Goal: Check status: Check status

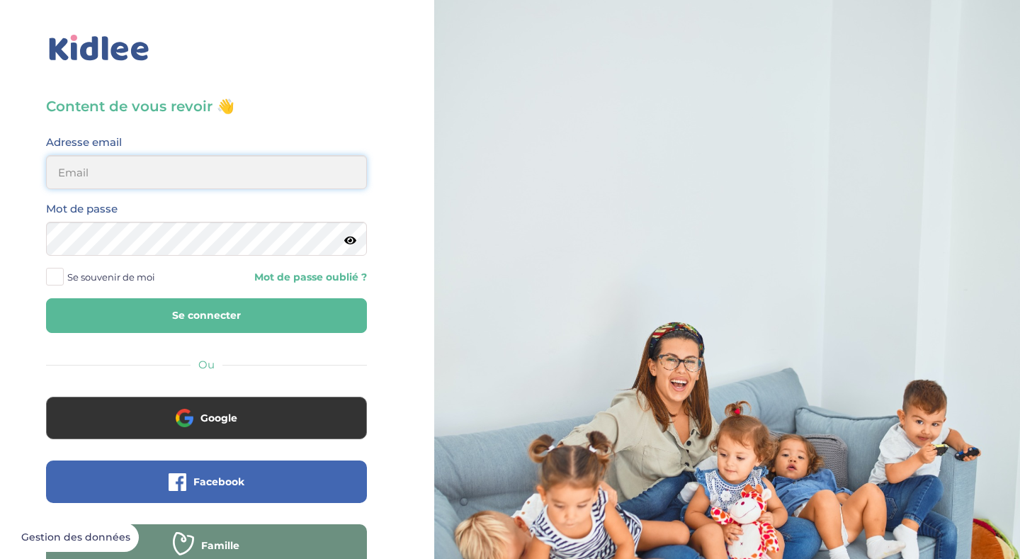
click at [226, 181] on input "email" at bounding box center [206, 172] width 321 height 34
type input "astrida6@hotmail.com"
click at [255, 309] on button "Se connecter" at bounding box center [206, 315] width 321 height 35
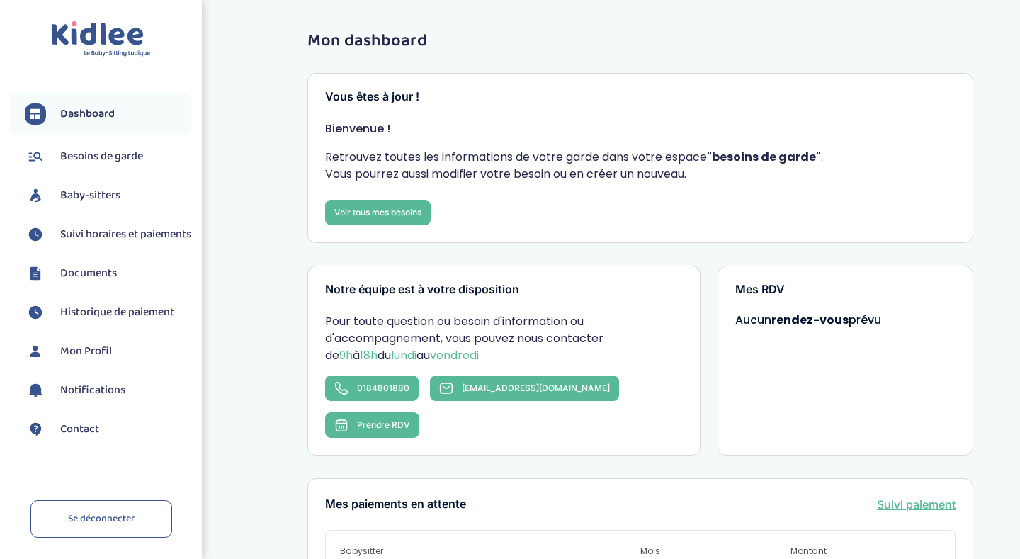
click at [84, 229] on span "Suivi horaires et paiements" at bounding box center [125, 234] width 131 height 17
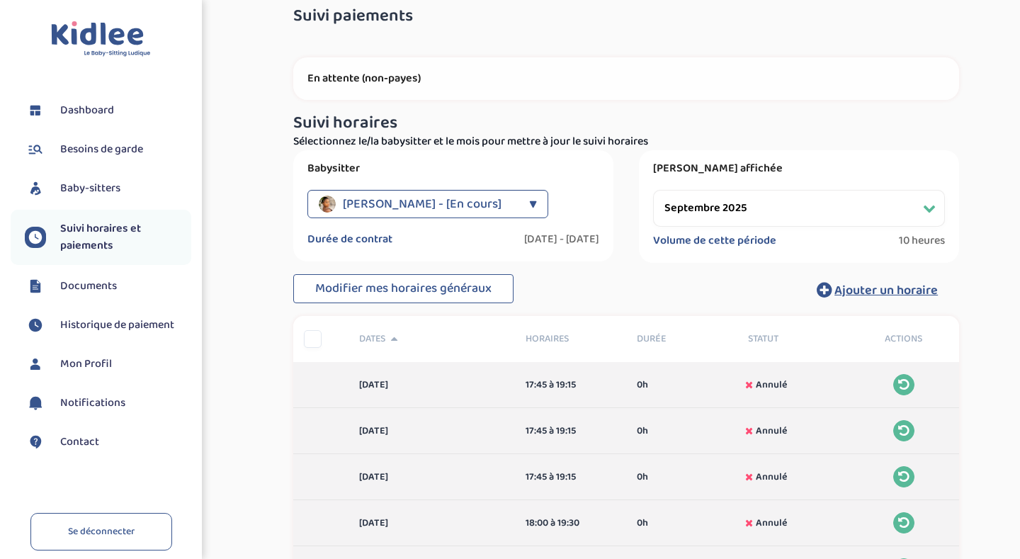
scroll to position [28, 0]
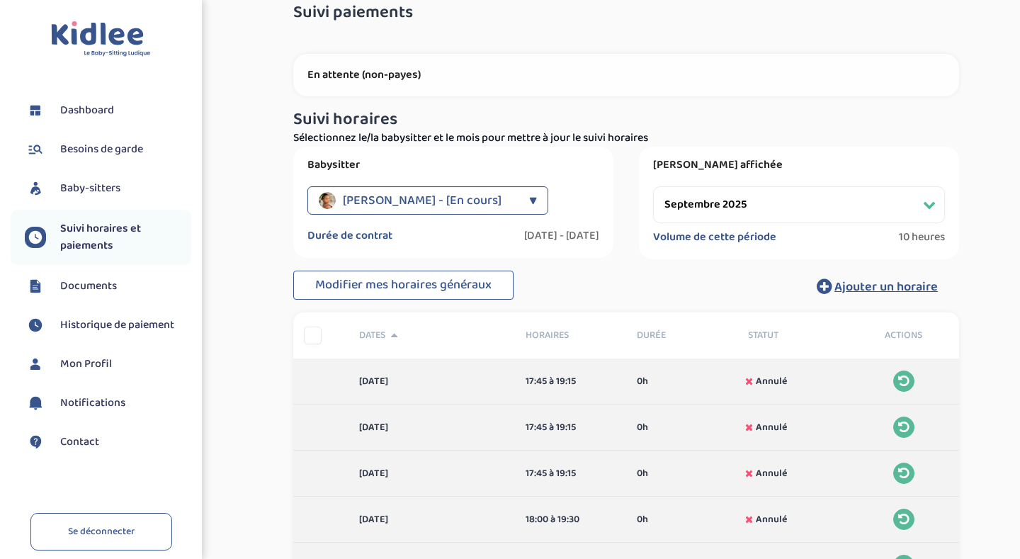
click at [808, 202] on select "Filtrer par mois septembre 2025 octobre 2025 novembre 2025 décembre 2025 janvie…" at bounding box center [799, 204] width 292 height 37
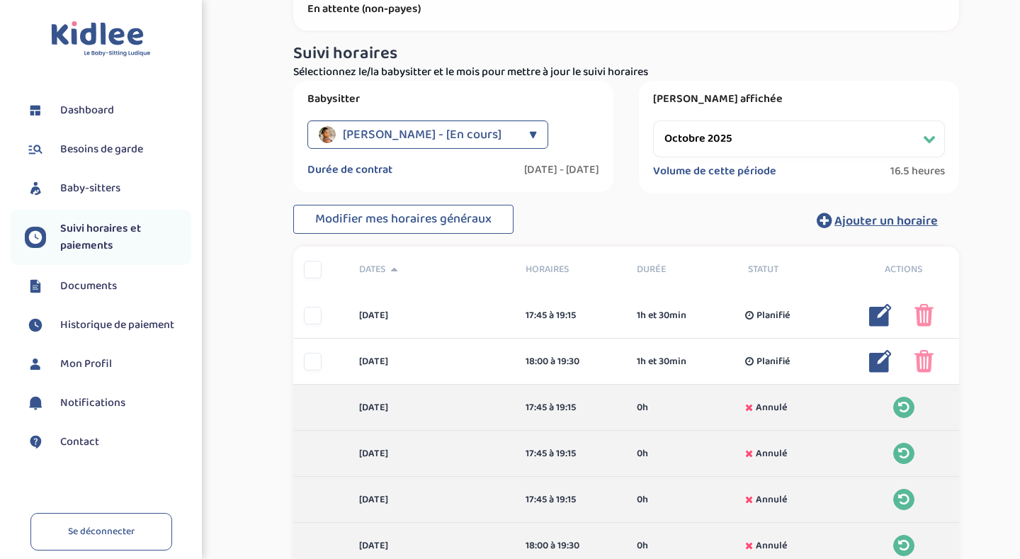
scroll to position [57, 0]
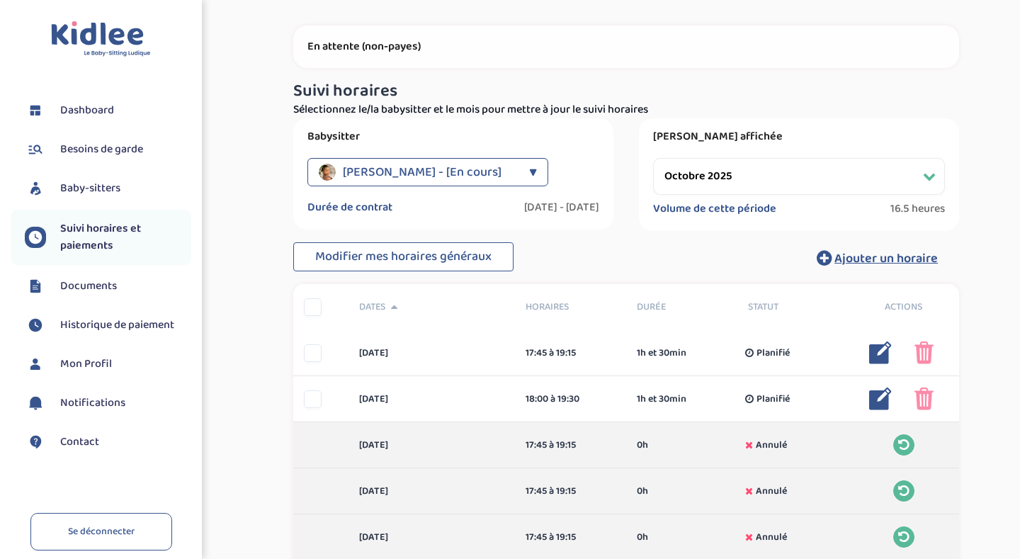
click at [766, 176] on select "Filtrer par mois septembre 2025 octobre 2025 novembre 2025 décembre 2025 janvie…" at bounding box center [799, 176] width 292 height 37
select select "novembre 2025"
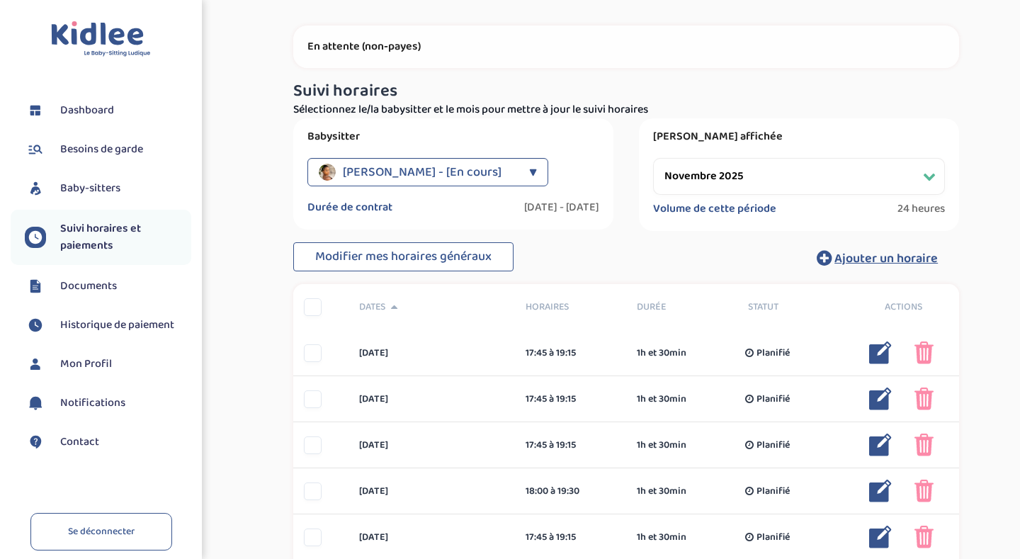
click at [984, 323] on div "Suivi paiements 9UG8B9llrRruHwz9lxbwyyfXcDmOdaqmPNeJRnpT En attente (non-payes)…" at bounding box center [626, 539] width 766 height 1149
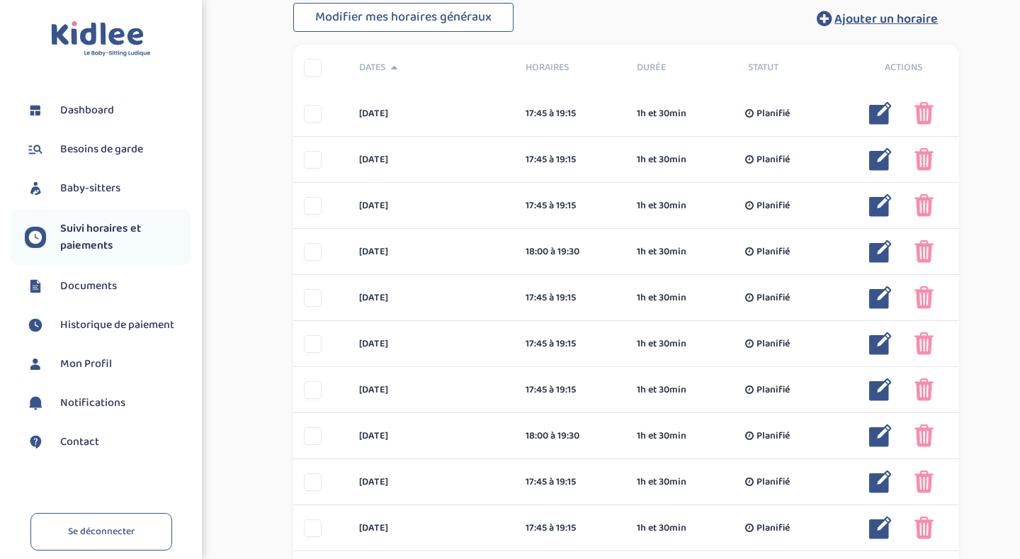
scroll to position [312, 0]
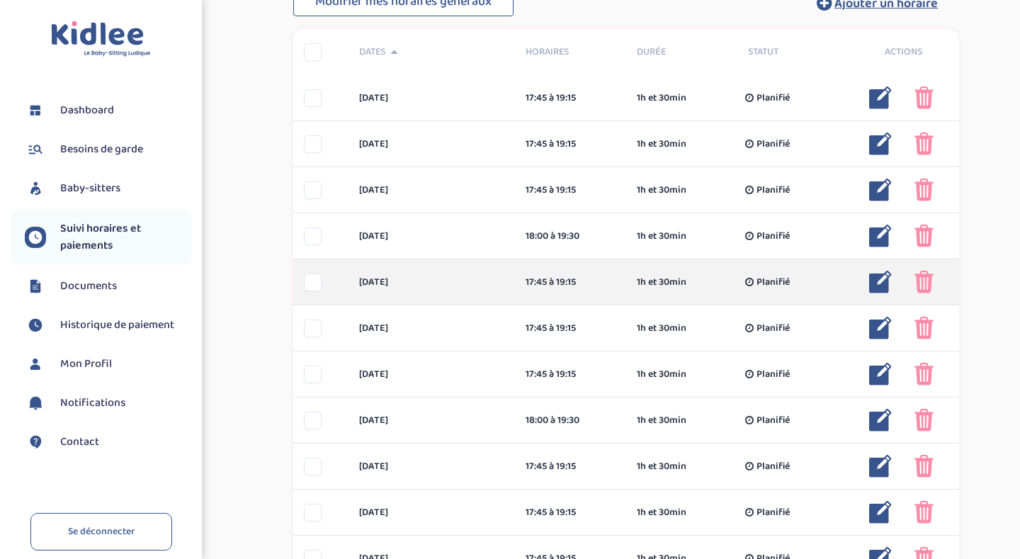
click at [307, 284] on div at bounding box center [313, 282] width 18 height 18
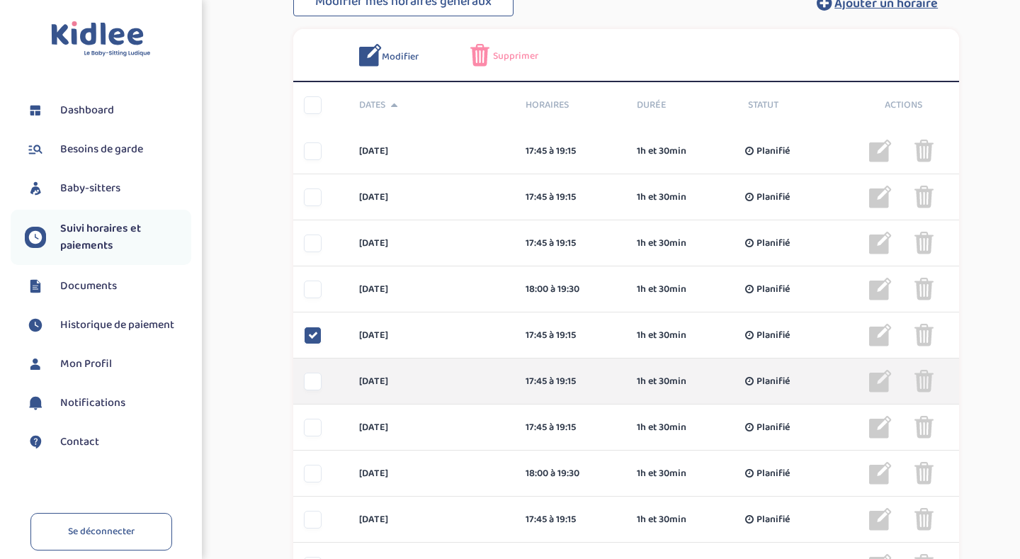
click at [317, 380] on div at bounding box center [313, 381] width 18 height 18
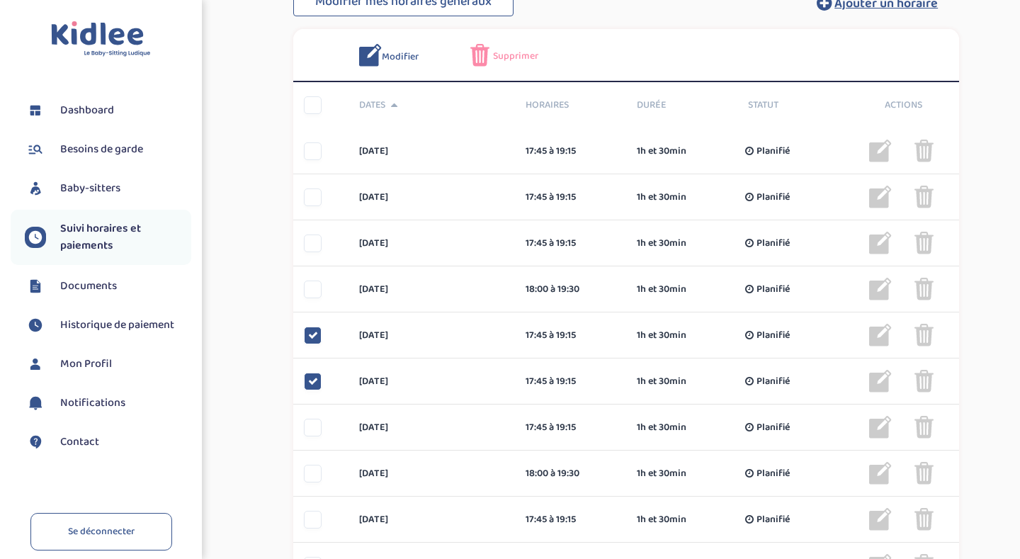
click at [997, 331] on div "Suivi paiements 9UG8B9llrRruHwz9lxbwyyfXcDmOdaqmPNeJRnpT En attente (non-payes)…" at bounding box center [626, 311] width 766 height 1202
click at [500, 55] on span "Supprimer" at bounding box center [515, 56] width 45 height 15
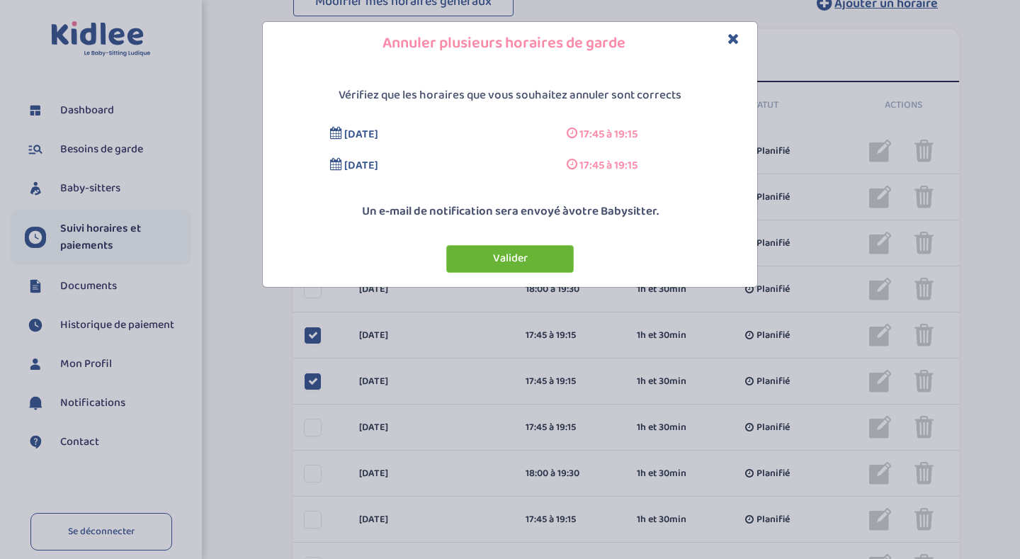
click at [512, 265] on button "Valider" at bounding box center [509, 259] width 127 height 28
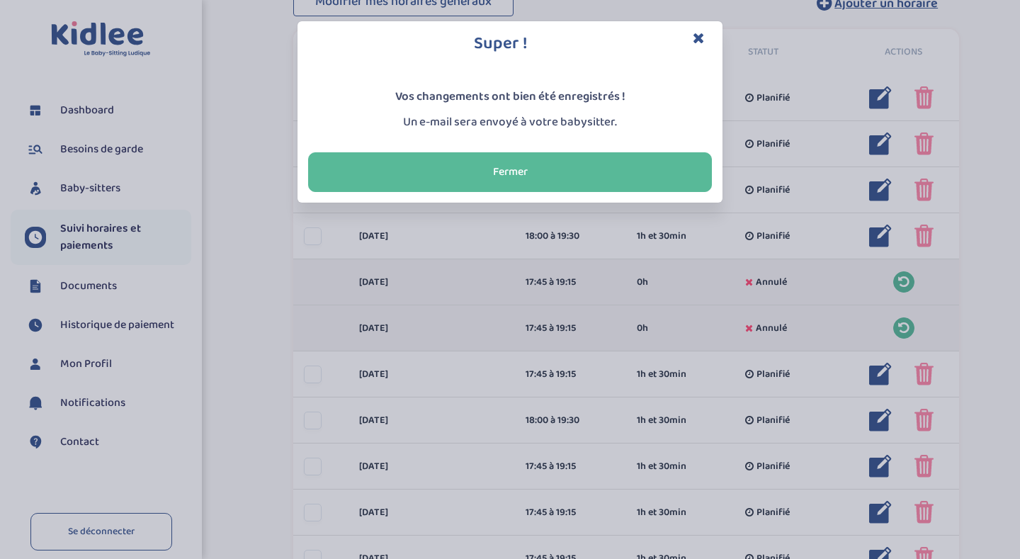
click at [701, 38] on icon "Close" at bounding box center [699, 37] width 12 height 15
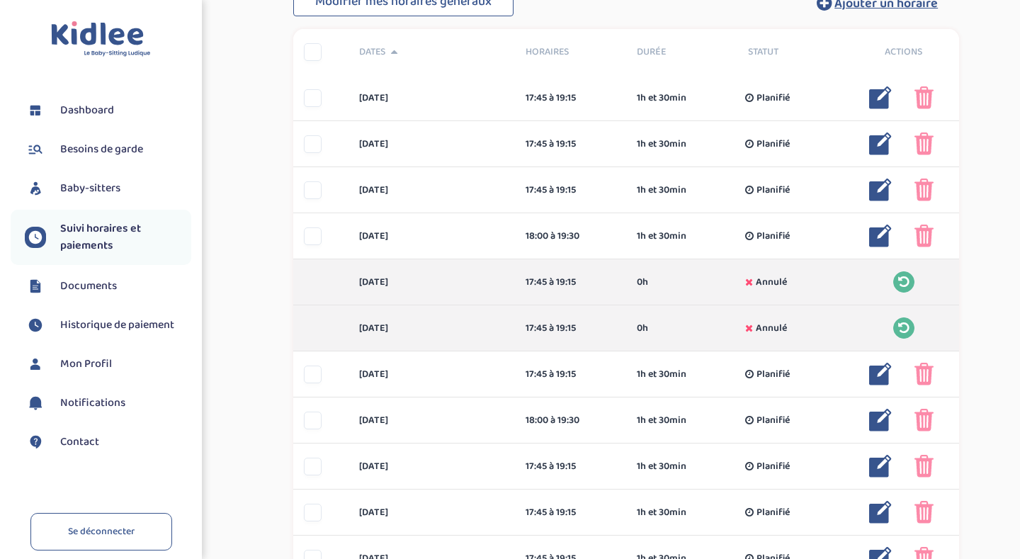
click at [994, 212] on div "Suivi paiements 9UG8B9llrRruHwz9lxbwyyfXcDmOdaqmPNeJRnpT En attente (non-payes)…" at bounding box center [626, 284] width 766 height 1149
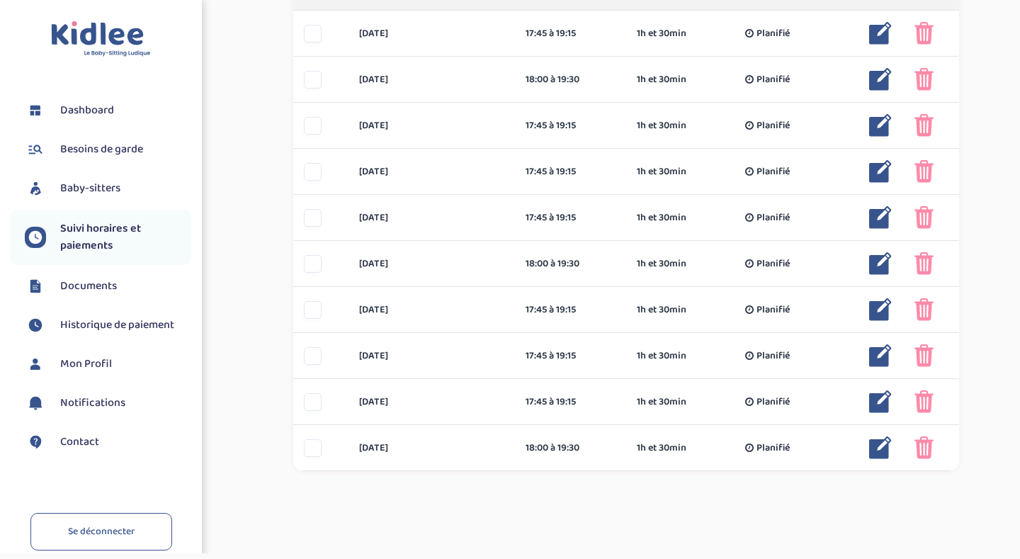
scroll to position [641, 0]
